Goal: Transaction & Acquisition: Purchase product/service

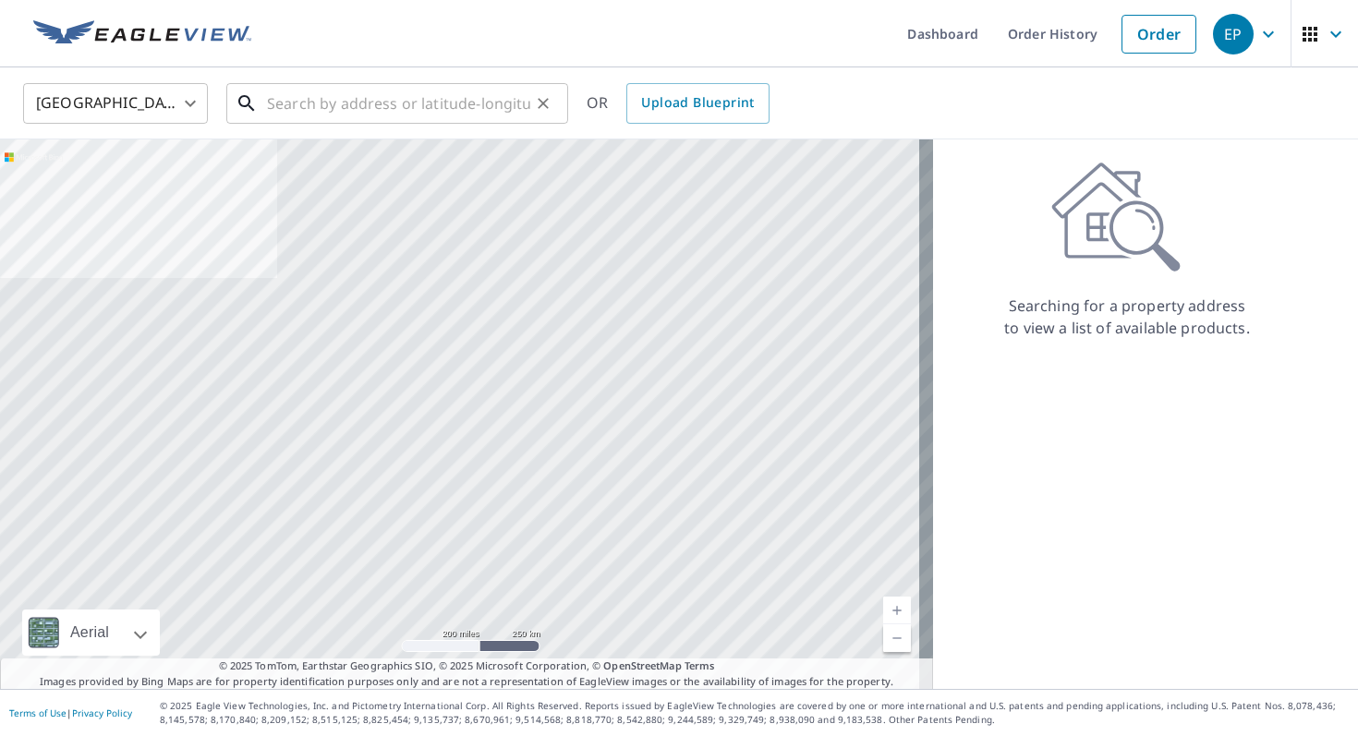
click at [313, 103] on input "text" at bounding box center [398, 104] width 263 height 52
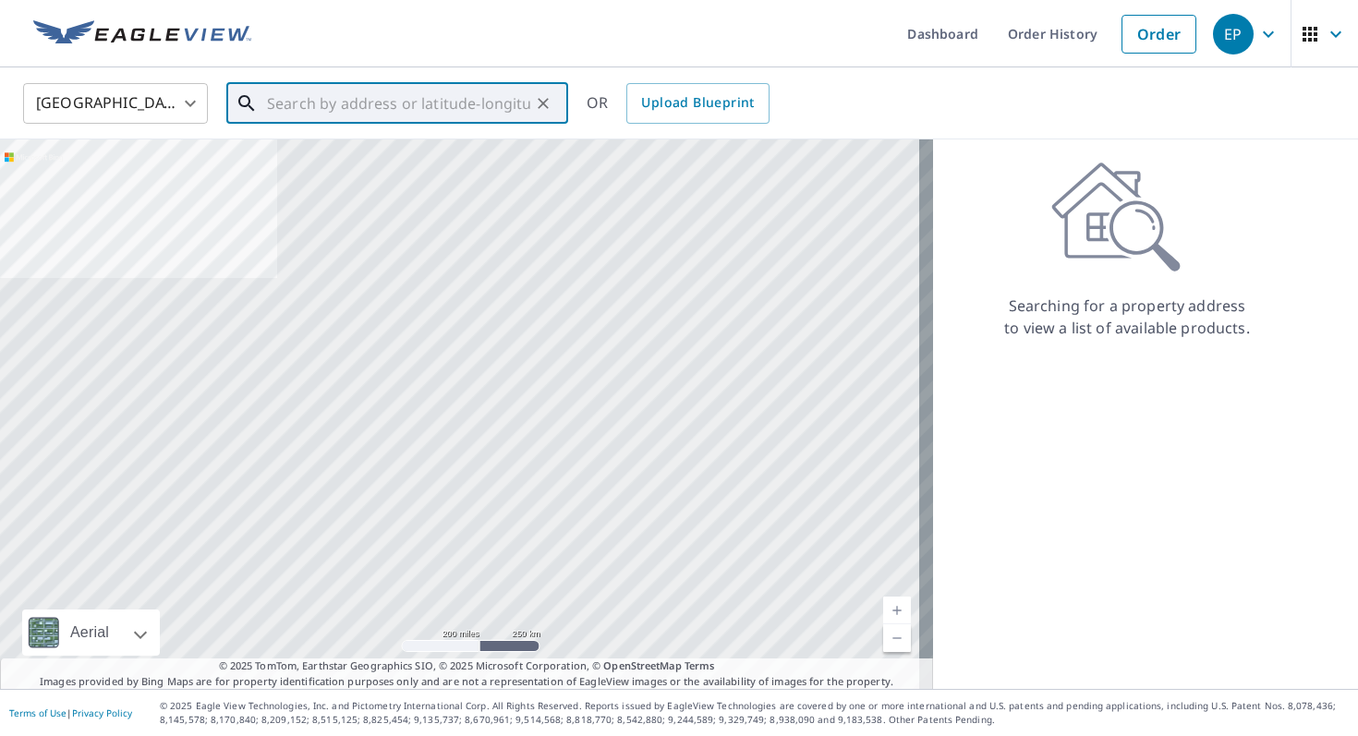
paste input "-Rebuild rear stairs landing -Covnert to 4'x4' ​-i"
type input "-Rebuild rear stairs landing -Covnert to 4'x4' ​-i"
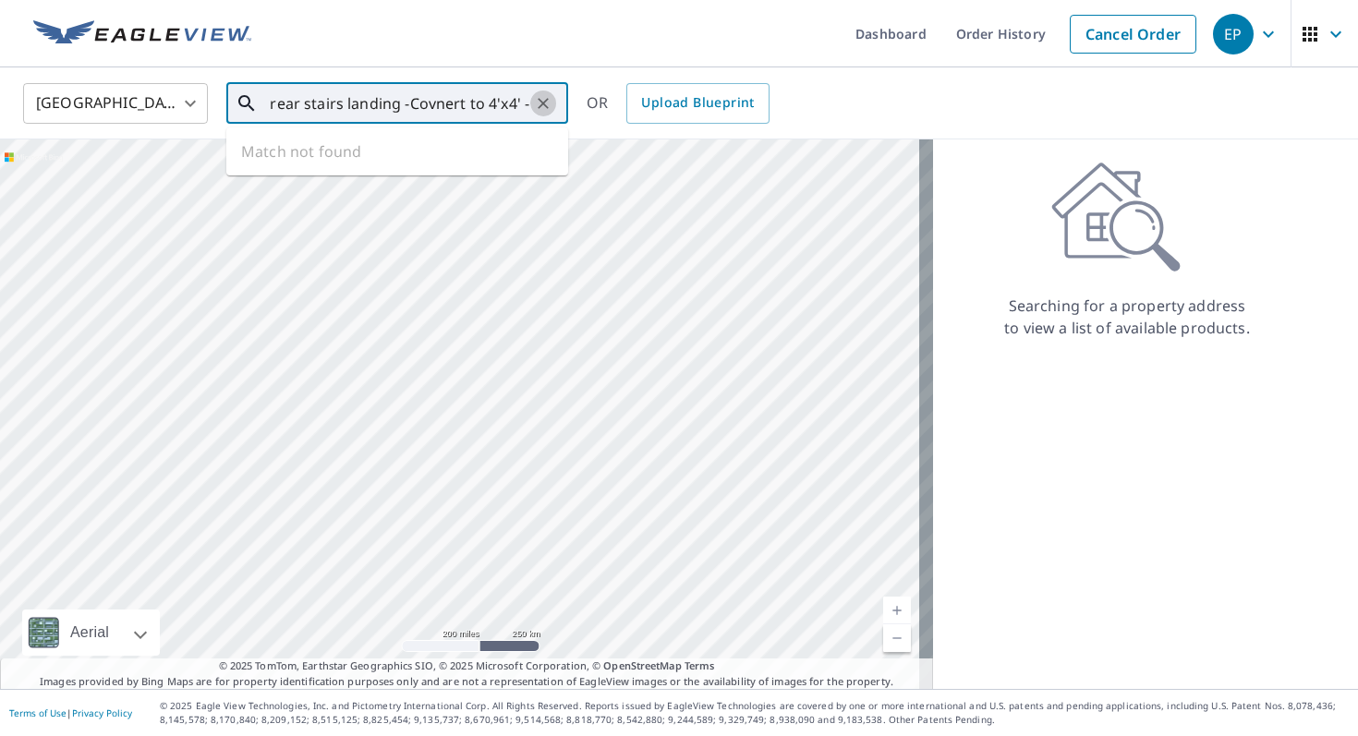
click at [543, 101] on icon "Clear" at bounding box center [543, 103] width 18 height 18
click at [377, 164] on span "[STREET_ADDRESS]" at bounding box center [408, 157] width 290 height 22
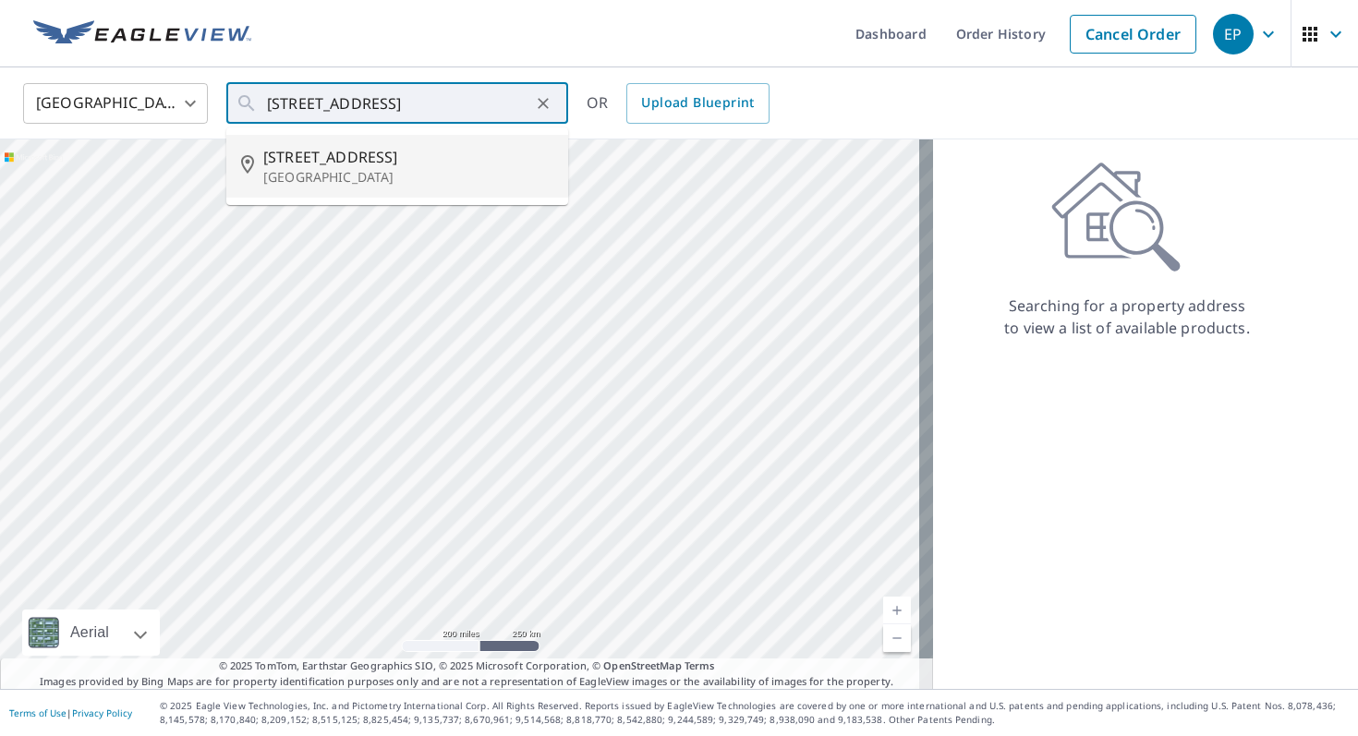
type input "[STREET_ADDRESS]"
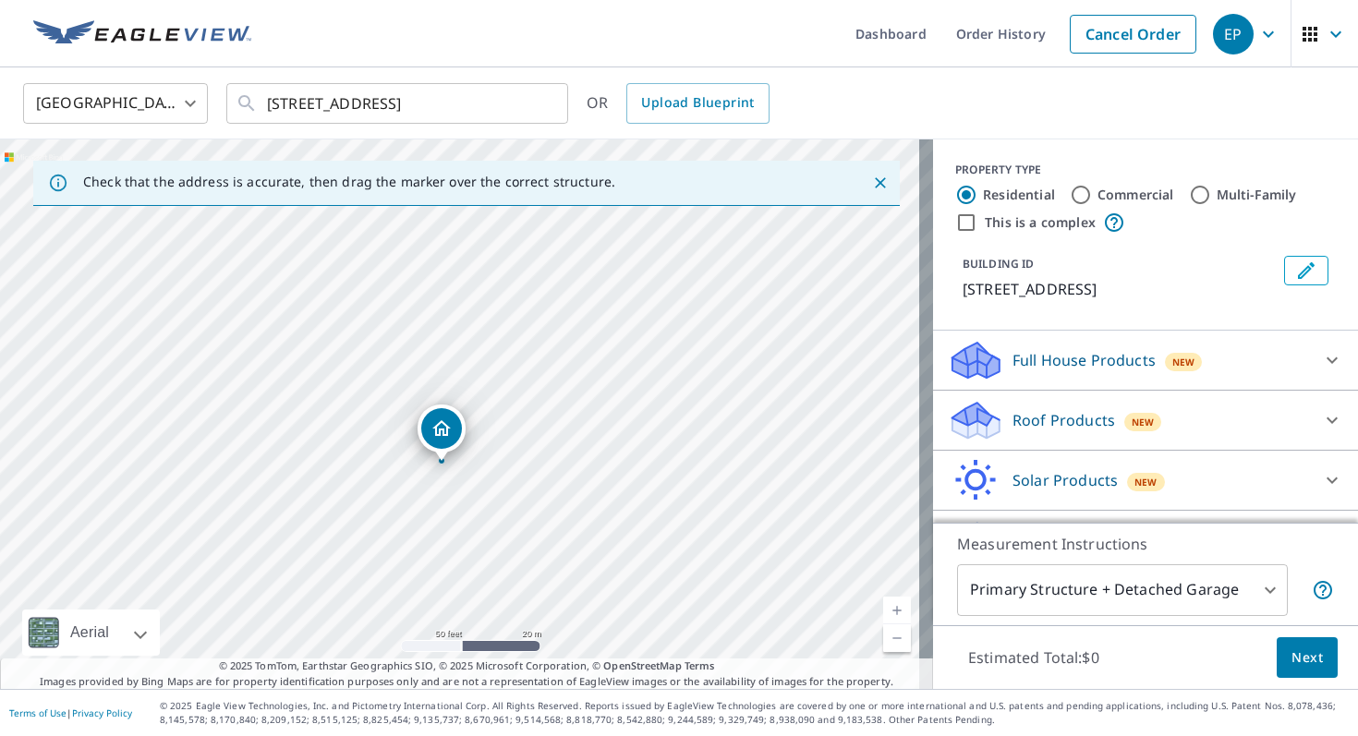
drag, startPoint x: 487, startPoint y: 495, endPoint x: 507, endPoint y: 342, distance: 154.7
click at [507, 342] on div "[STREET_ADDRESS]" at bounding box center [466, 414] width 933 height 550
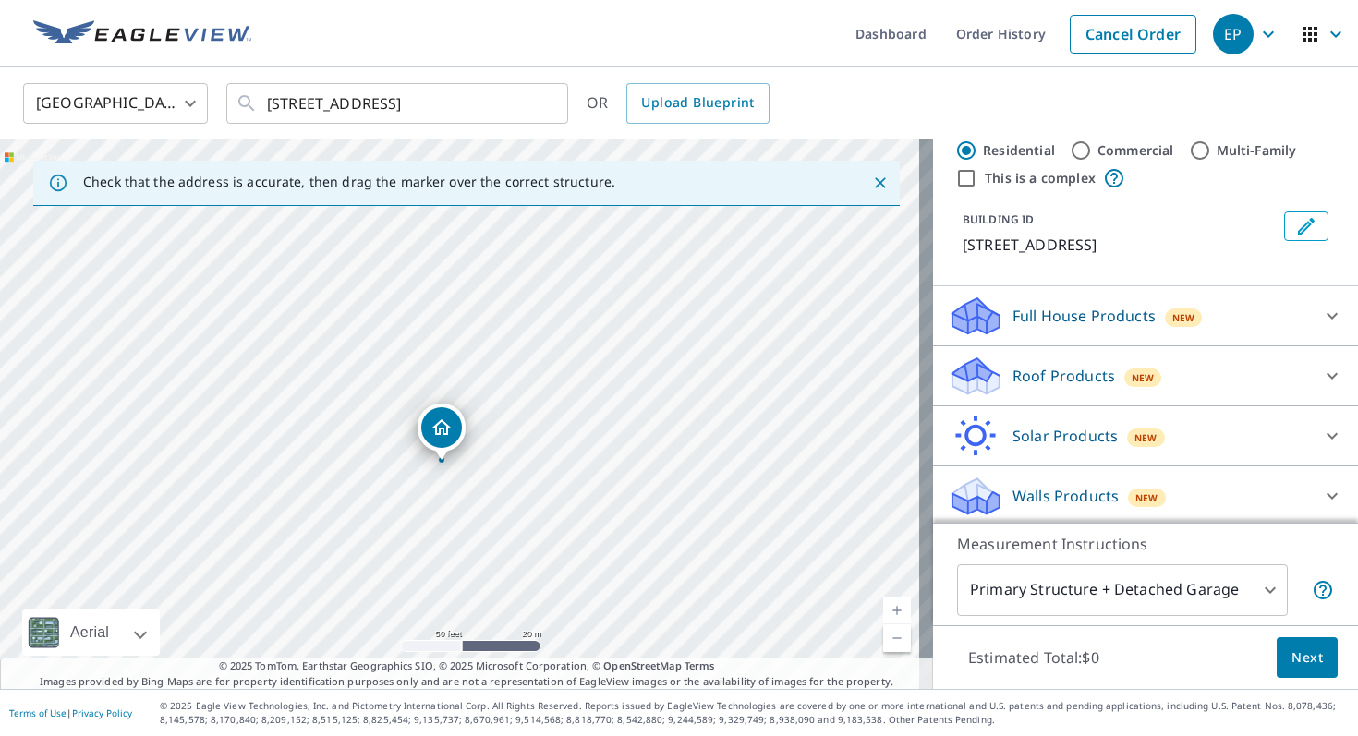
scroll to position [48, 0]
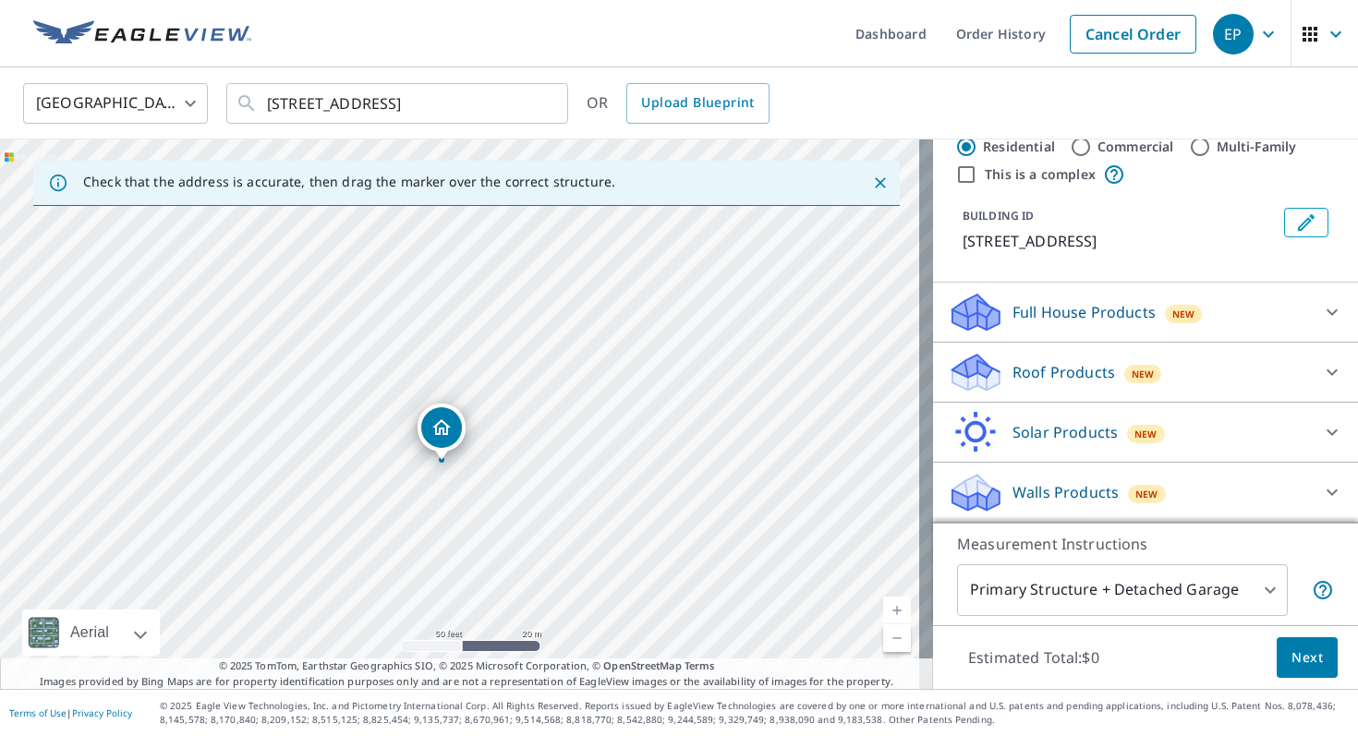
click at [1046, 365] on p "Roof Products" at bounding box center [1063, 372] width 103 height 22
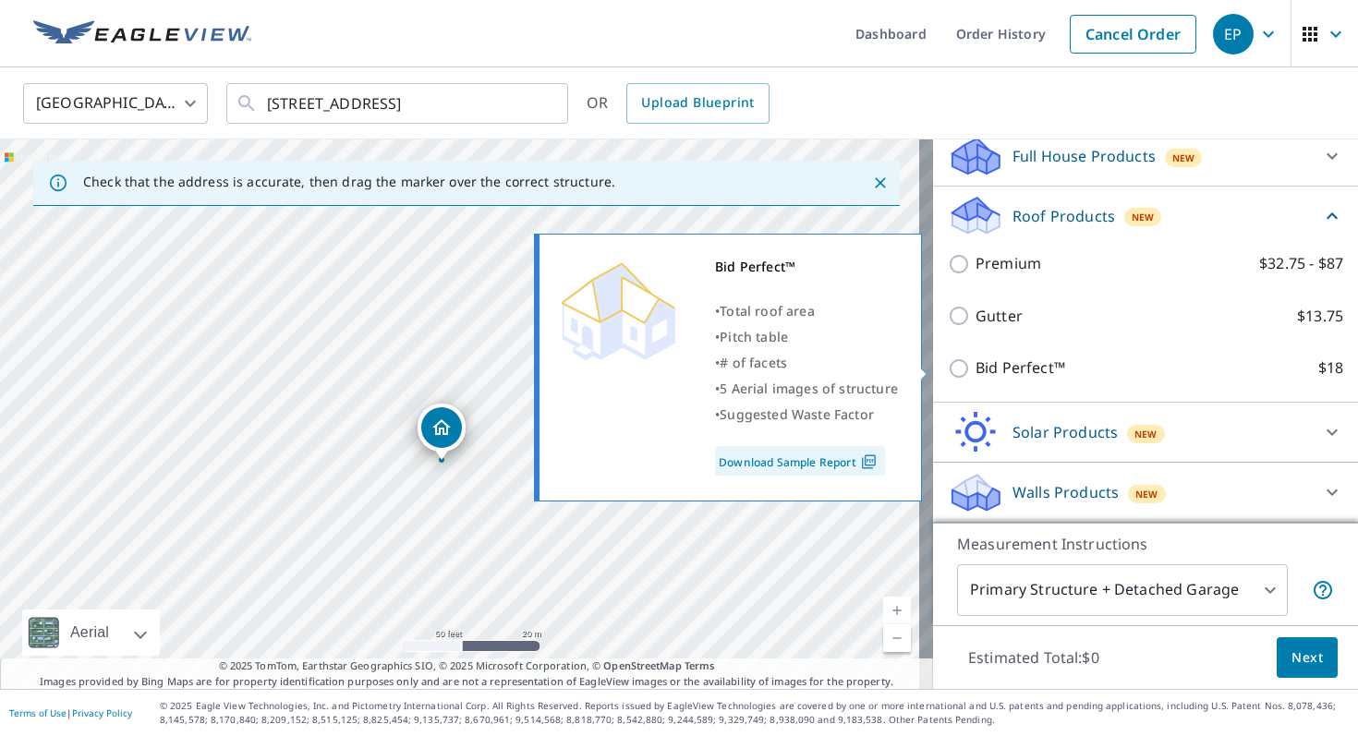
scroll to position [206, 0]
click at [948, 369] on input "Bid Perfect™ $18" at bounding box center [962, 368] width 28 height 22
checkbox input "true"
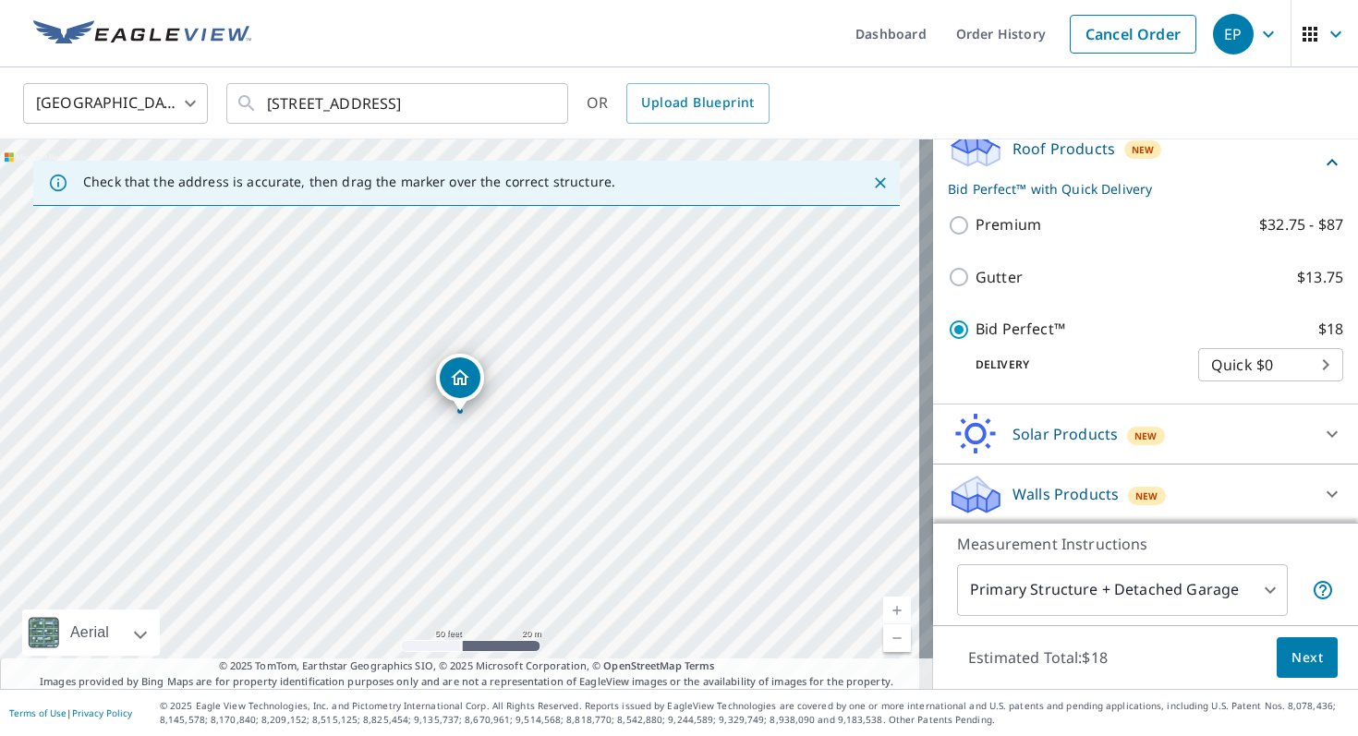
scroll to position [275, 0]
click at [1290, 357] on body "EP EP Dashboard Order History Cancel Order EP [GEOGRAPHIC_DATA] [GEOGRAPHIC_DAT…" at bounding box center [679, 368] width 1358 height 736
click at [1290, 357] on li "Quick $0" at bounding box center [1242, 362] width 145 height 33
click at [1302, 659] on span "Next" at bounding box center [1306, 658] width 31 height 23
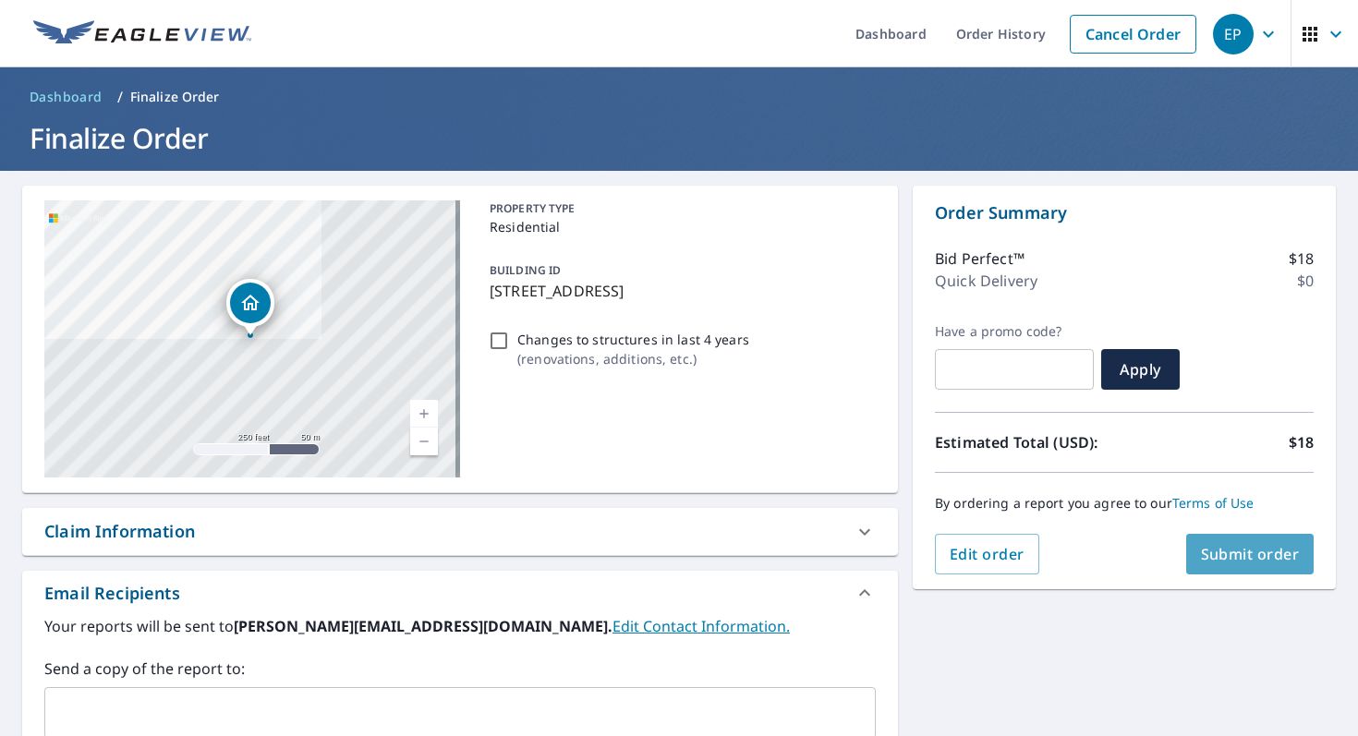
click at [1223, 555] on span "Submit order" at bounding box center [1250, 554] width 99 height 20
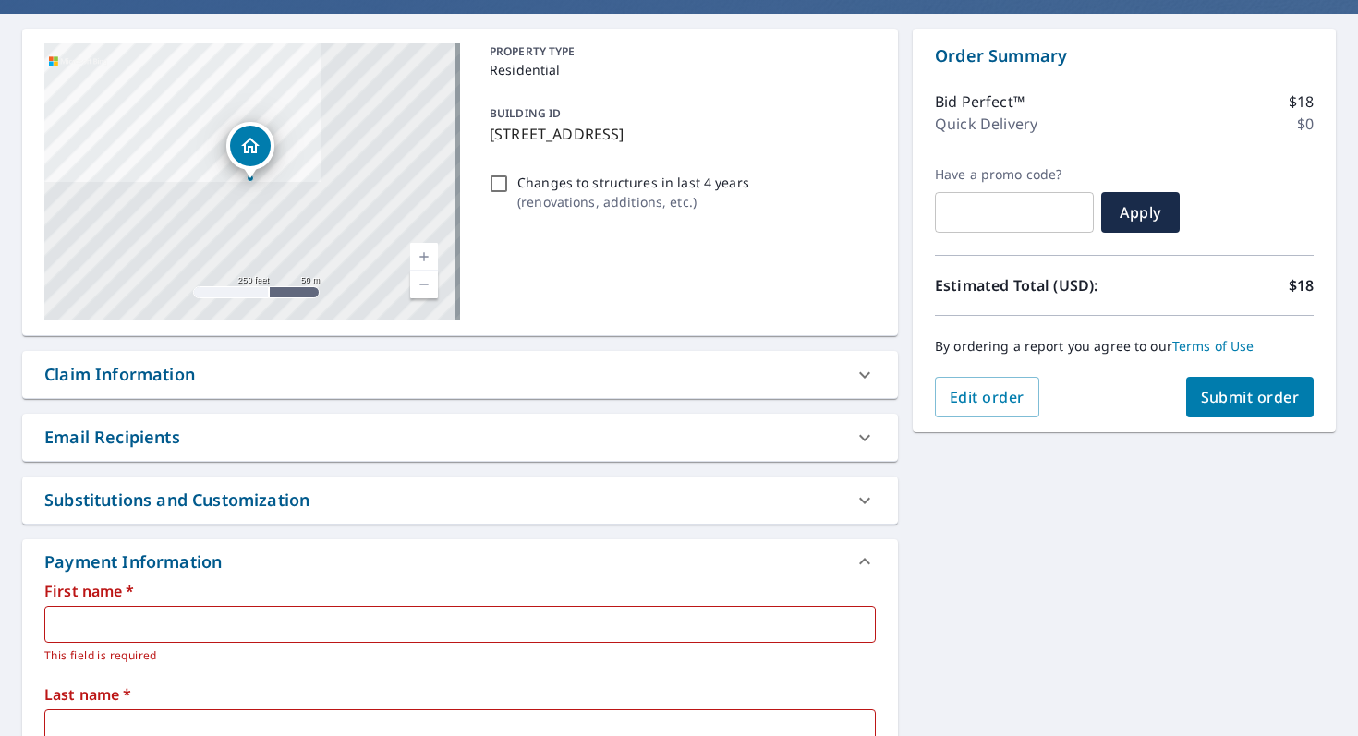
scroll to position [314, 0]
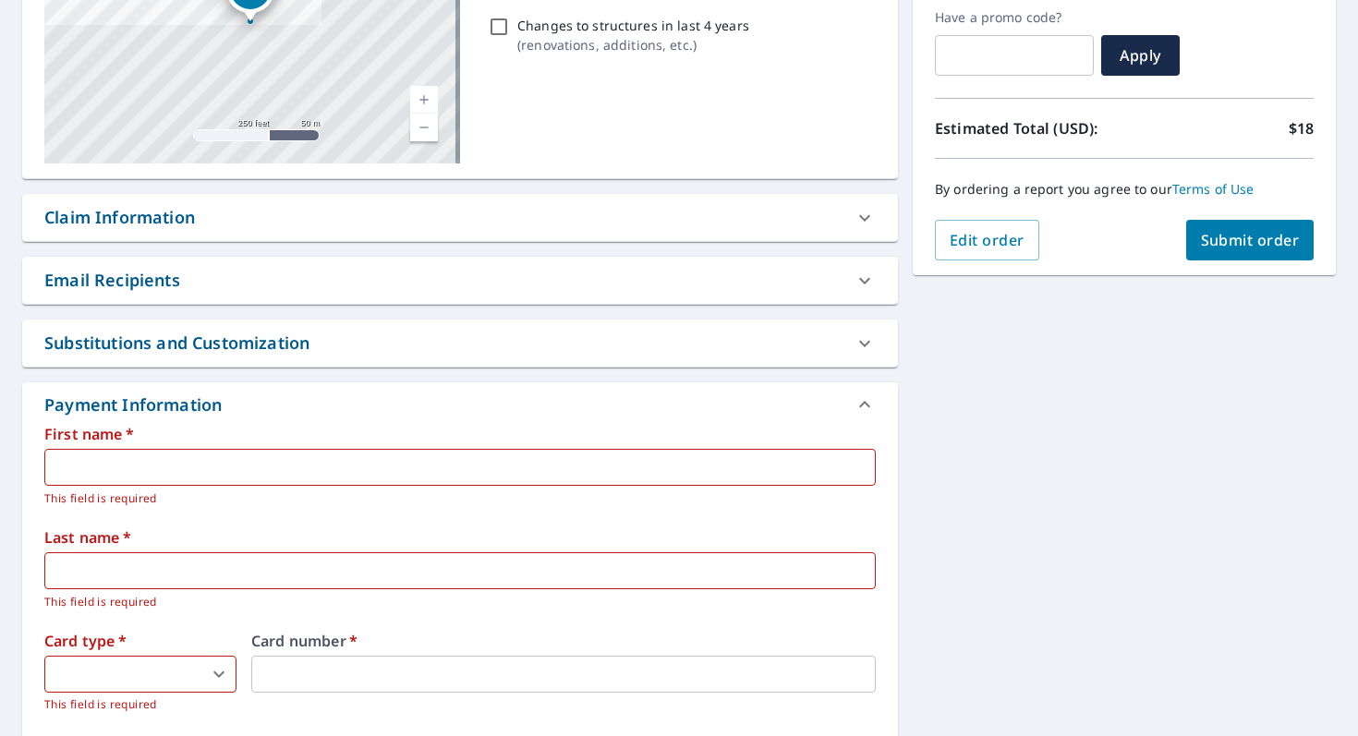
click at [85, 467] on input "text" at bounding box center [459, 467] width 831 height 37
type input "[PERSON_NAME]"
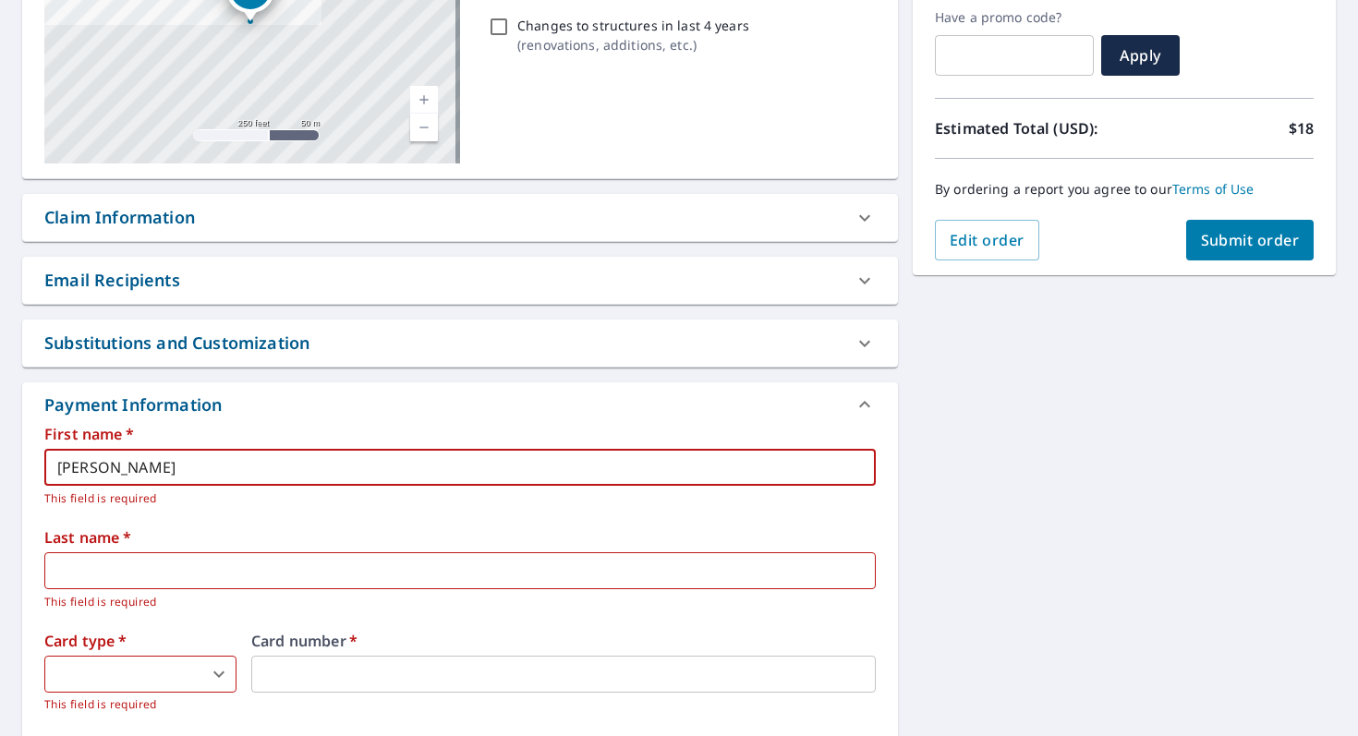
type input "PRICE"
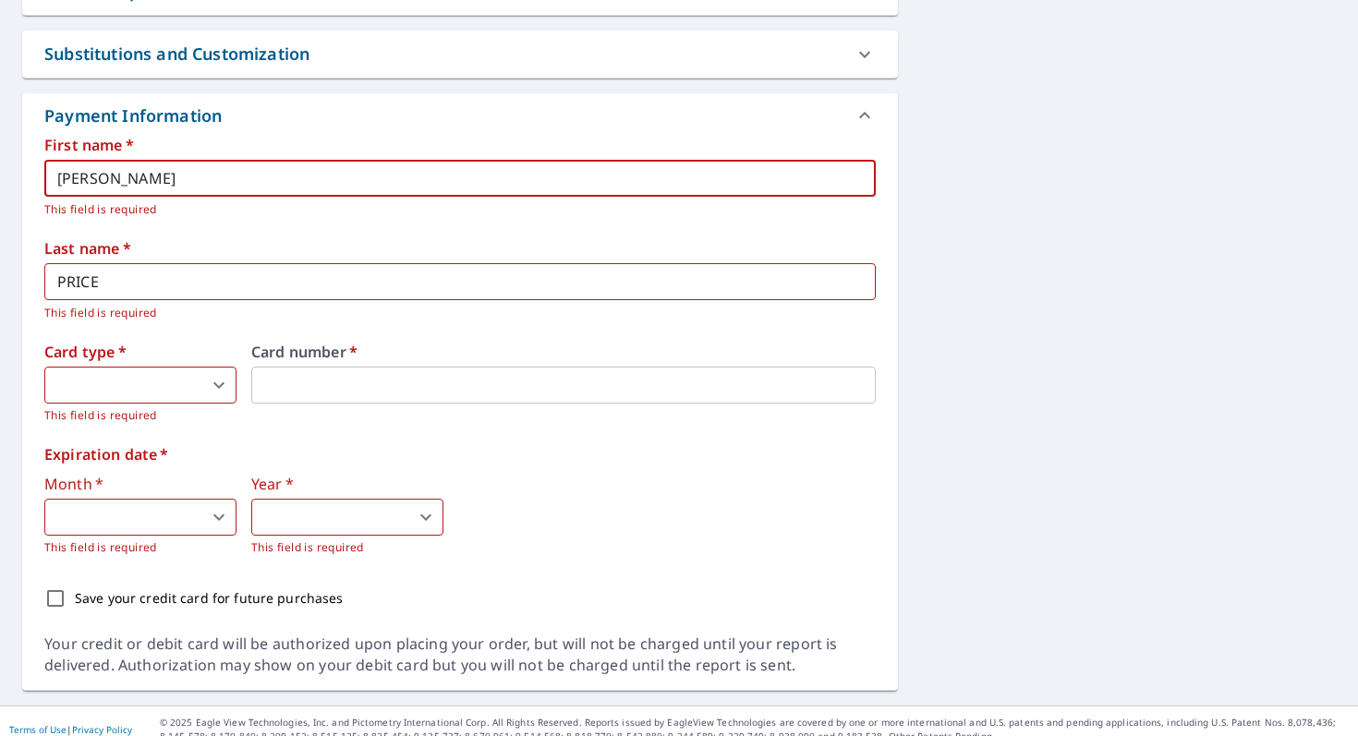
scroll to position [620, 0]
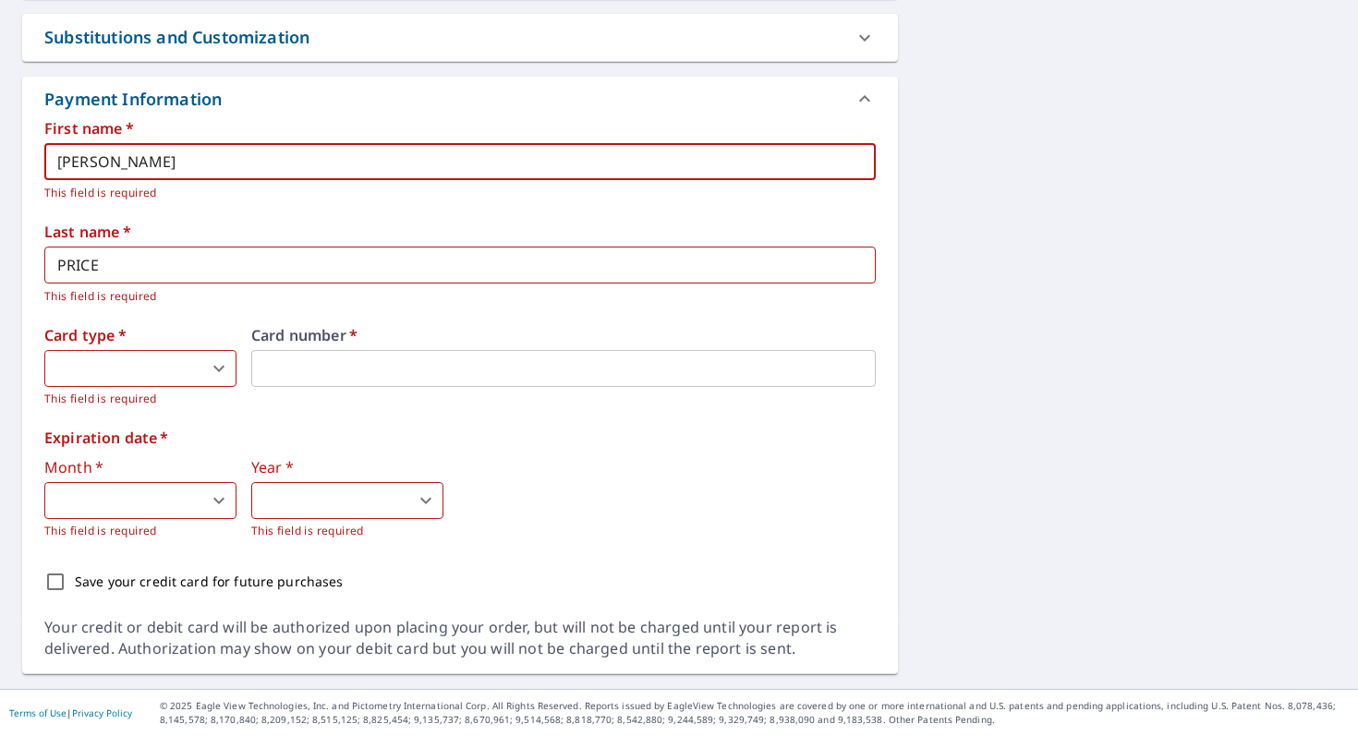
click at [132, 366] on body "EP EP Dashboard Order History Cancel Order EP Dashboard / Finalize Order Finali…" at bounding box center [679, 368] width 1358 height 736
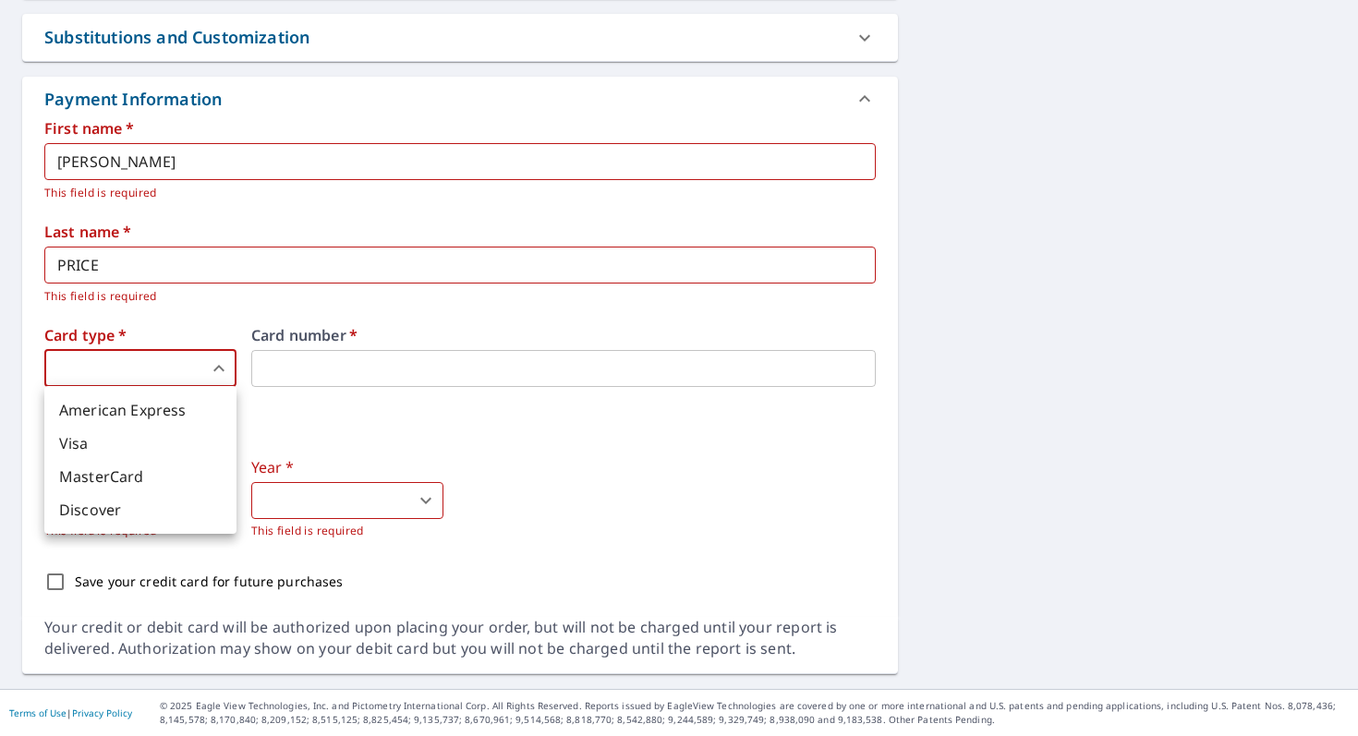
click at [115, 415] on li "American Express" at bounding box center [140, 409] width 192 height 33
type input "1"
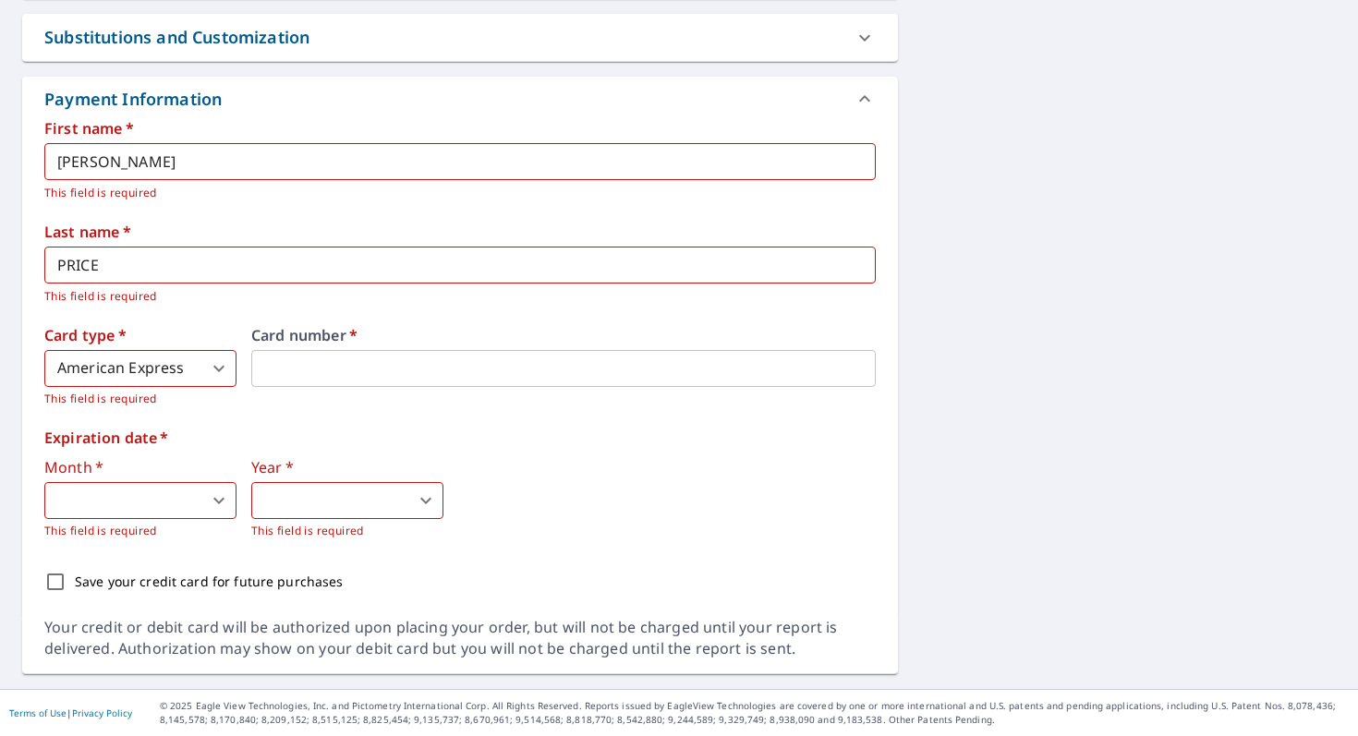
click at [141, 502] on body "EP EP Dashboard Order History Cancel Order EP Dashboard / Finalize Order Finali…" at bounding box center [679, 368] width 1358 height 736
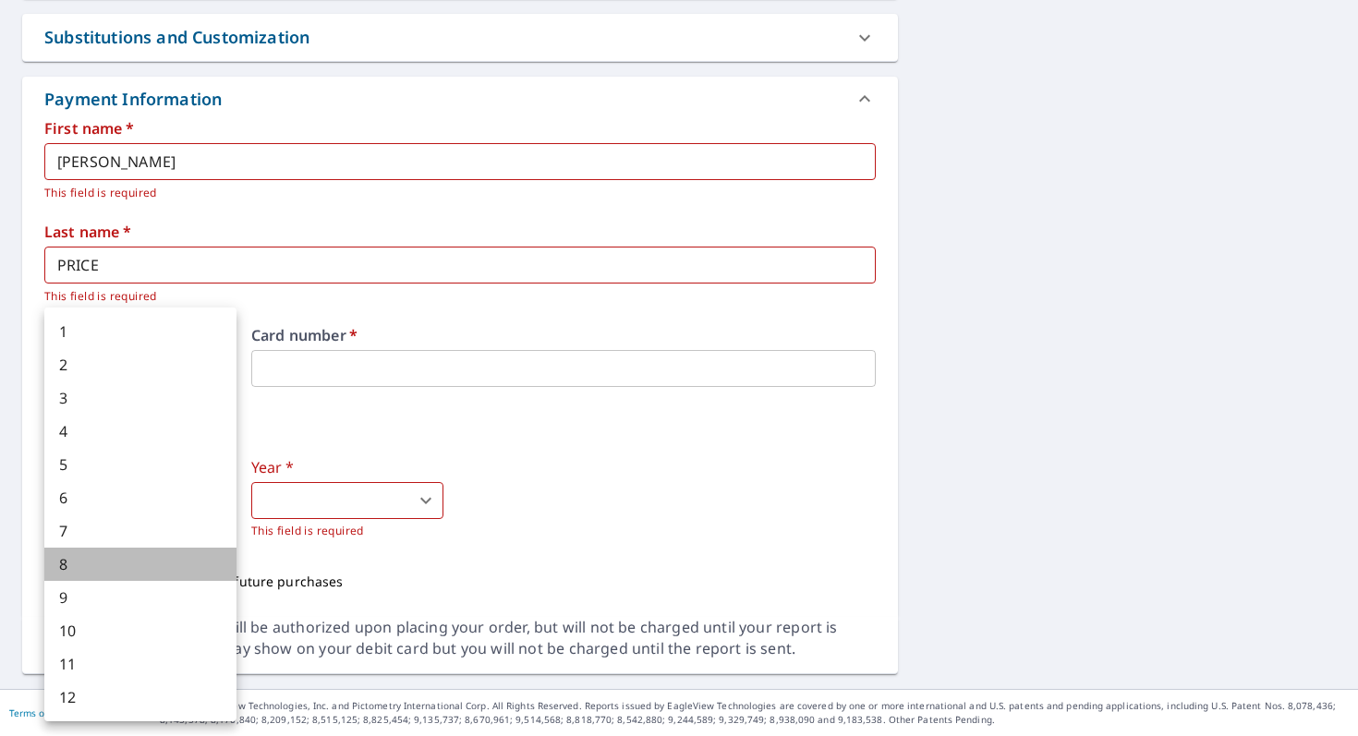
click at [136, 573] on li "8" at bounding box center [140, 564] width 192 height 33
type input "8"
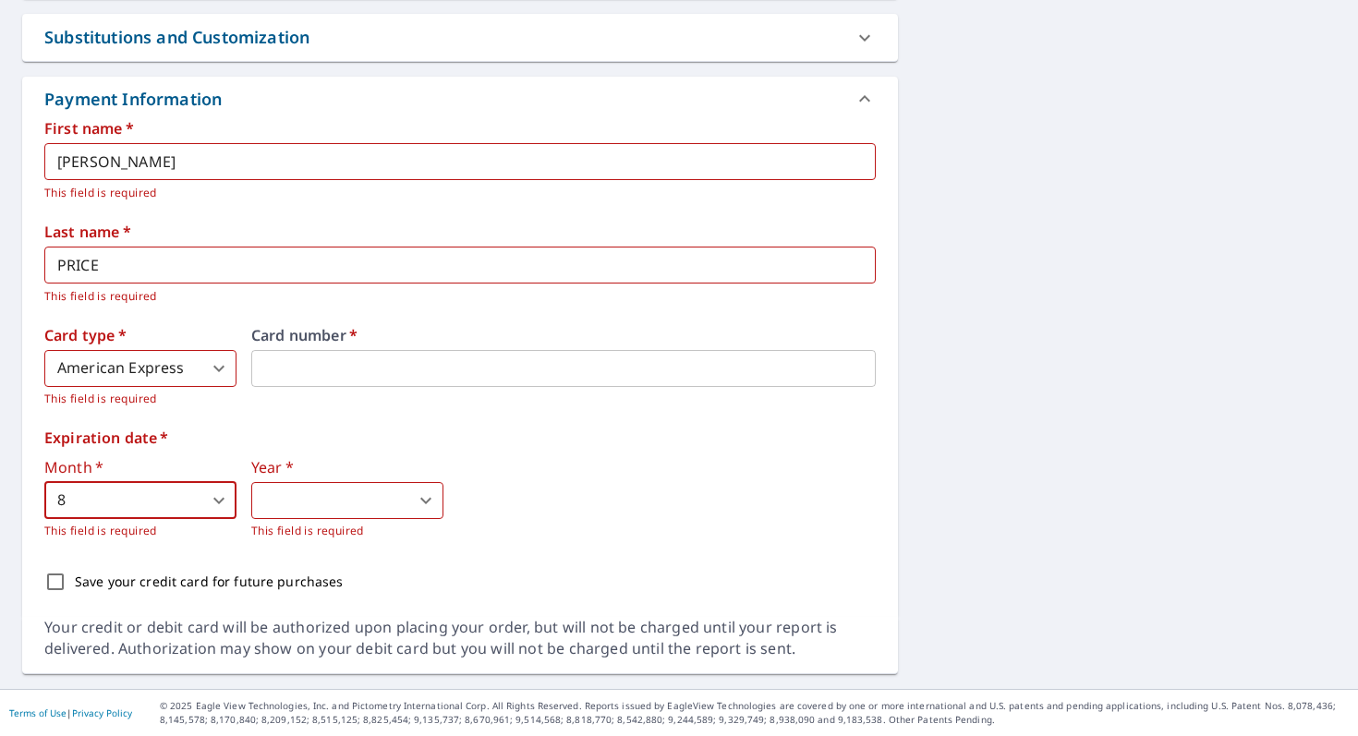
click at [324, 502] on body "EP EP Dashboard Order History Cancel Order EP Dashboard / Finalize Order Finali…" at bounding box center [679, 368] width 1358 height 736
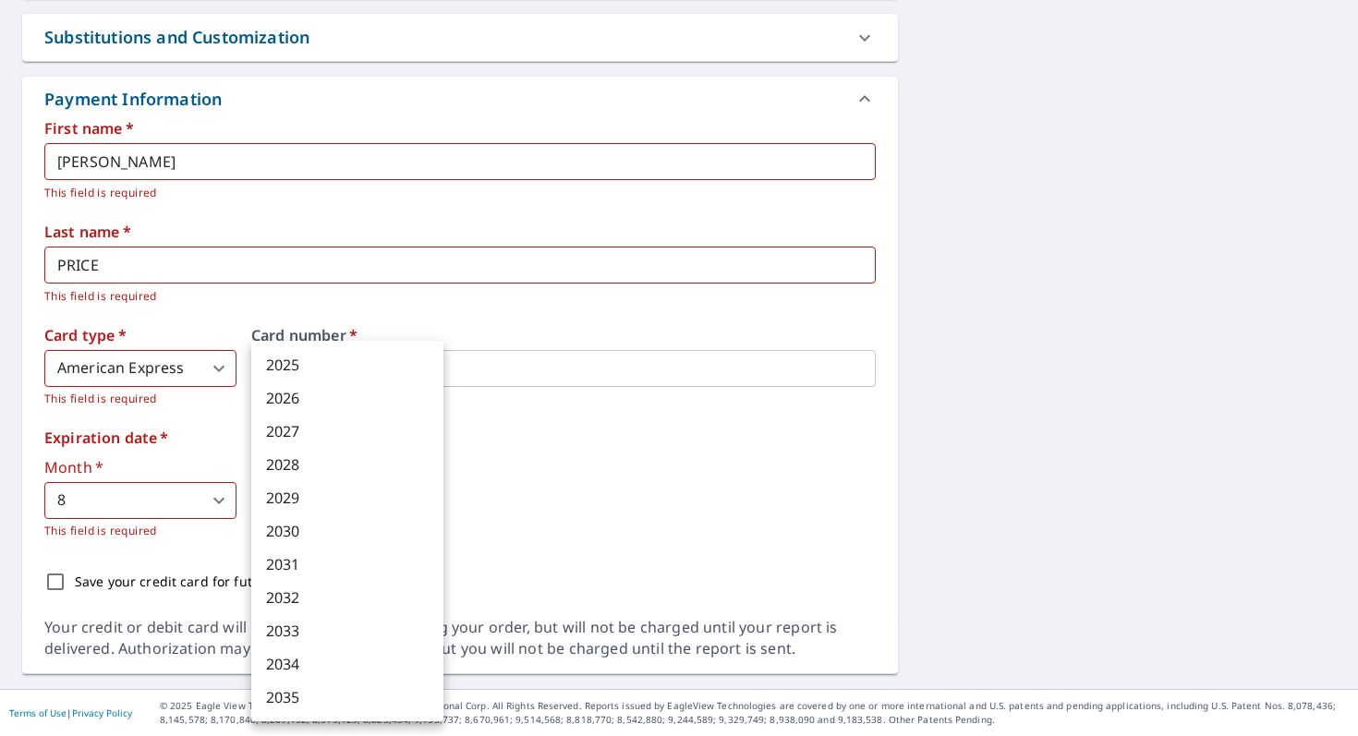
click at [325, 499] on li "2029" at bounding box center [347, 497] width 192 height 33
type input "2029"
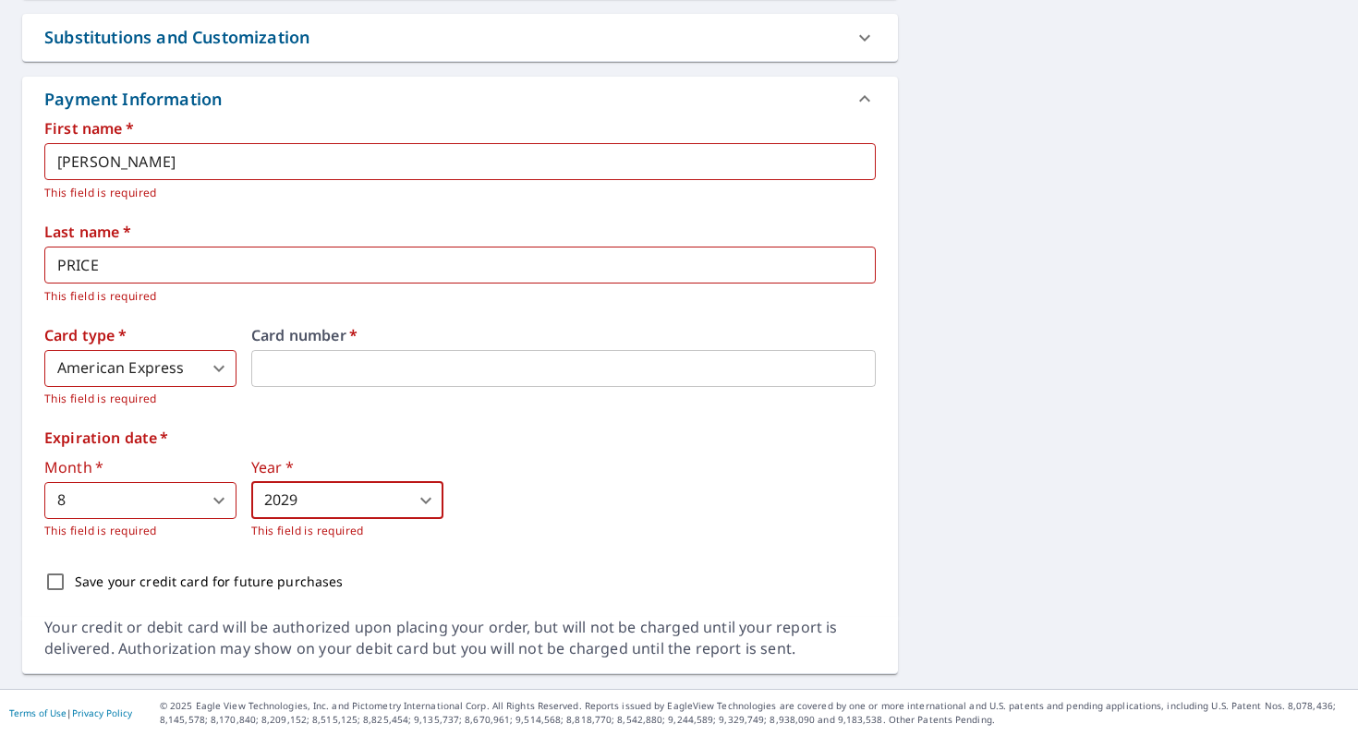
click at [53, 580] on input "Save your credit card for future purchases" at bounding box center [55, 581] width 39 height 39
checkbox input "true"
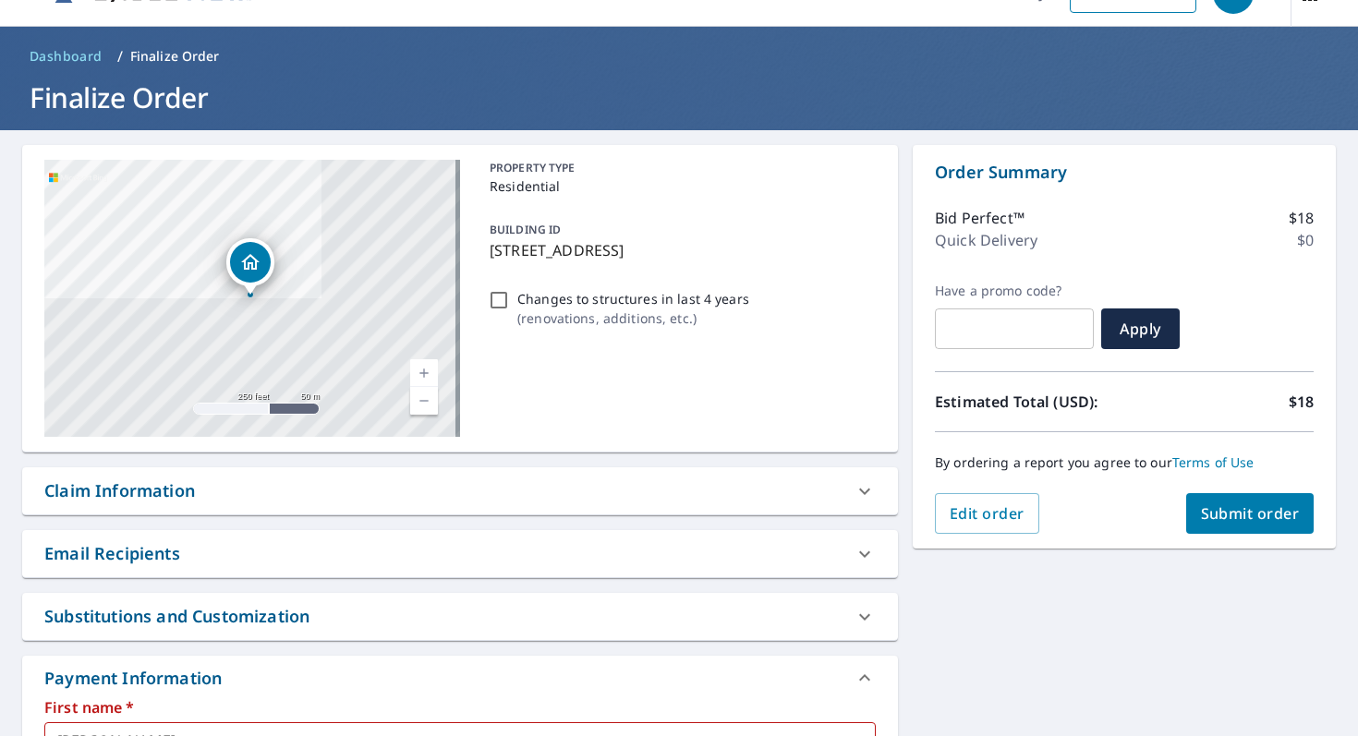
scroll to position [37, 0]
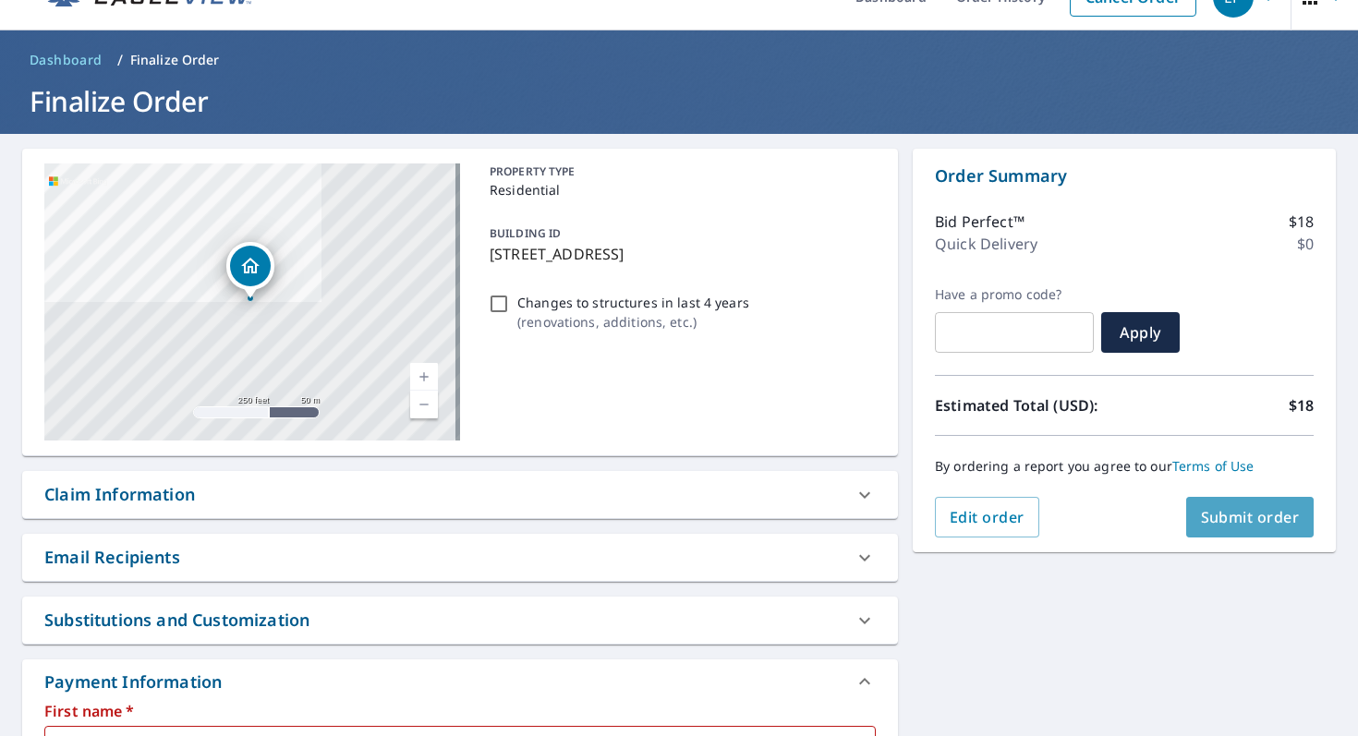
click at [1270, 525] on span "Submit order" at bounding box center [1250, 517] width 99 height 20
